Goal: Navigation & Orientation: Find specific page/section

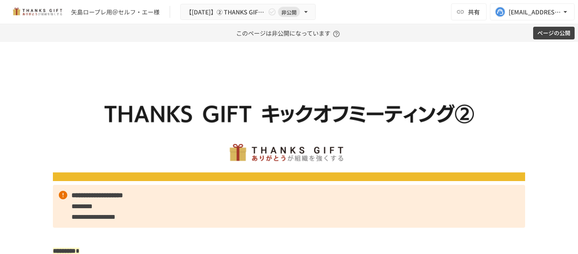
scroll to position [657, 0]
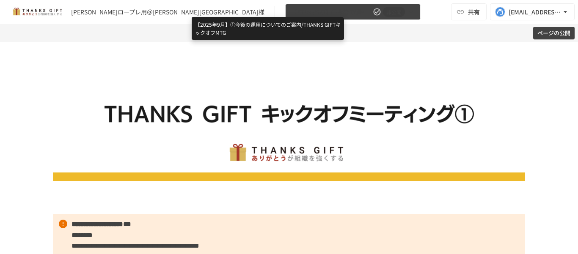
click at [291, 11] on span "【2025年9月】①今後の運用についてのご案内/THANKS GIFTキックオフMTG" at bounding box center [331, 12] width 80 height 11
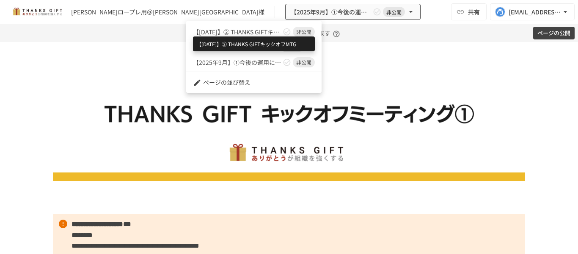
click at [269, 32] on span "【2025年9月】② THANKS GIFTキックオフMTG" at bounding box center [237, 32] width 88 height 9
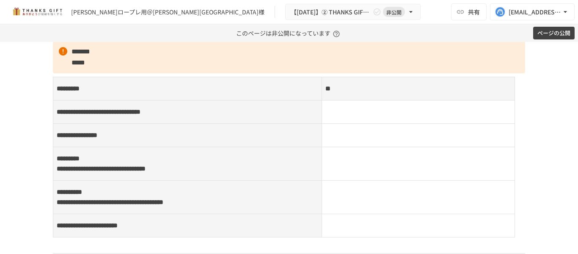
scroll to position [4268, 0]
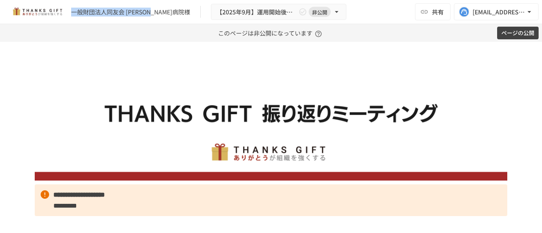
drag, startPoint x: 72, startPoint y: 11, endPoint x: 166, endPoint y: 10, distance: 94.0
click at [166, 10] on div "一般財団法人同友会 藤沢湘南台病院様" at bounding box center [130, 12] width 119 height 9
copy div "一般財団法人同友会 藤沢湘南台病院"
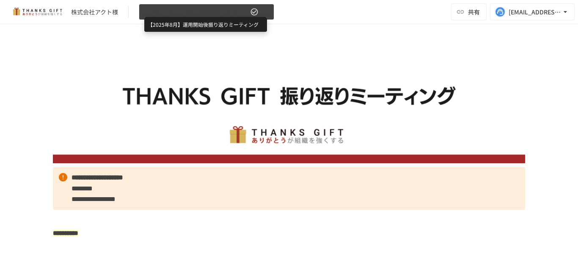
click at [246, 9] on span "【2025年8月】運用開始後振り返りミーティング" at bounding box center [196, 12] width 104 height 11
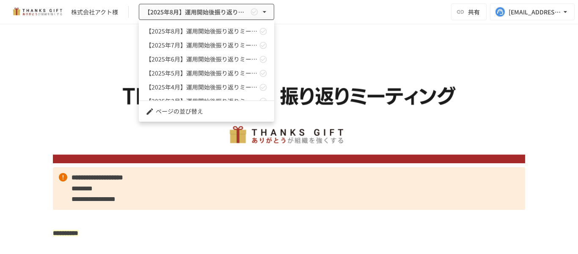
click at [97, 56] on div at bounding box center [289, 127] width 578 height 254
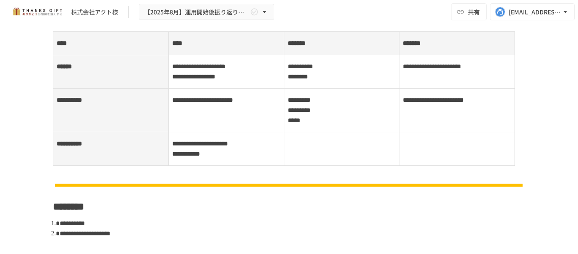
scroll to position [942, 0]
